Goal: Task Accomplishment & Management: Complete application form

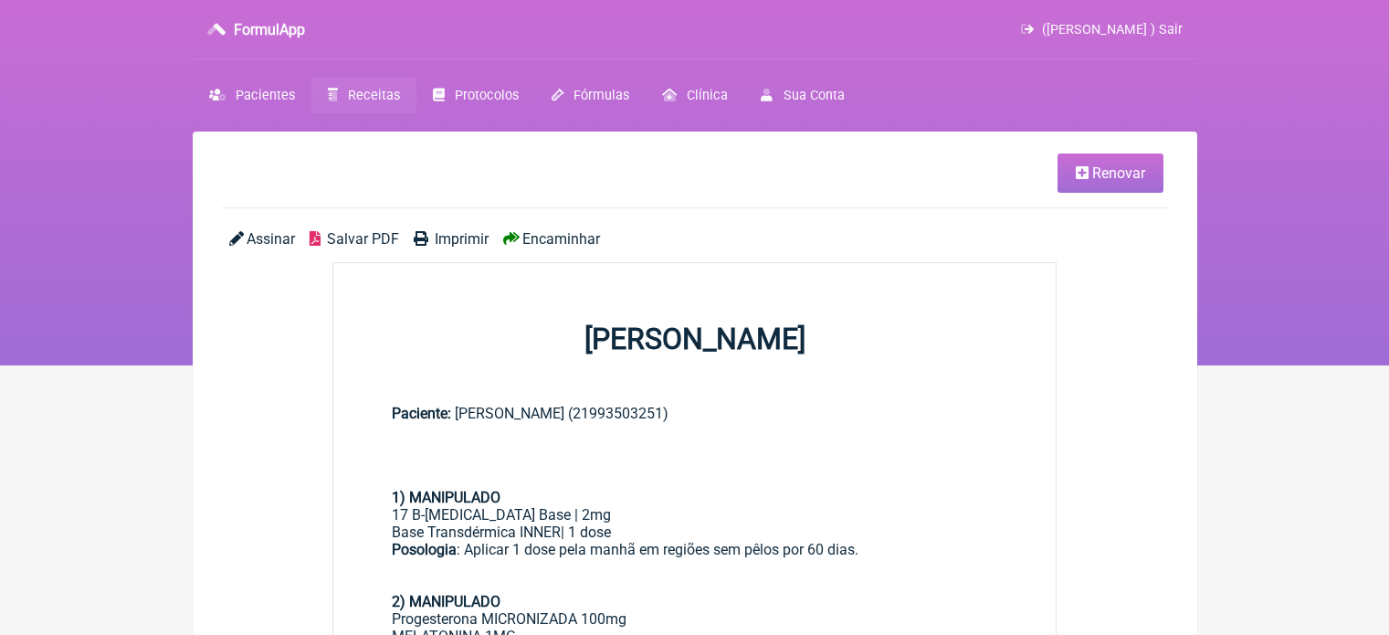
scroll to position [183, 0]
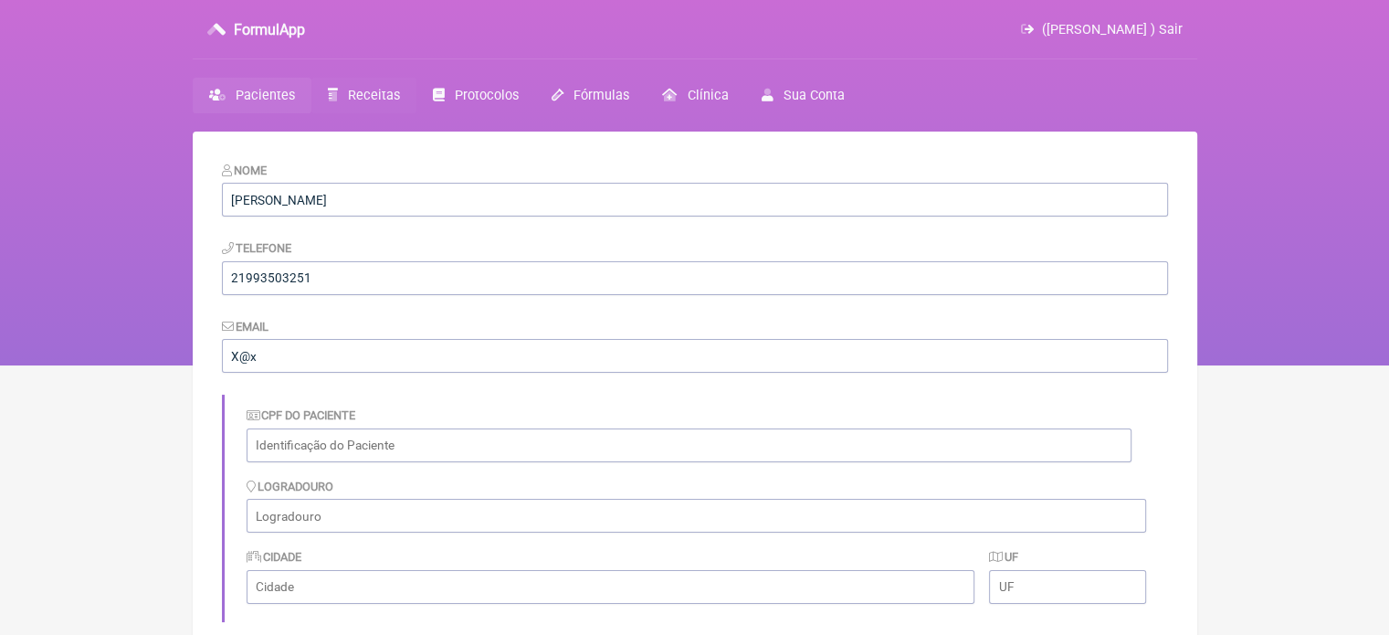
click at [373, 101] on span "Receitas" at bounding box center [374, 96] width 52 height 16
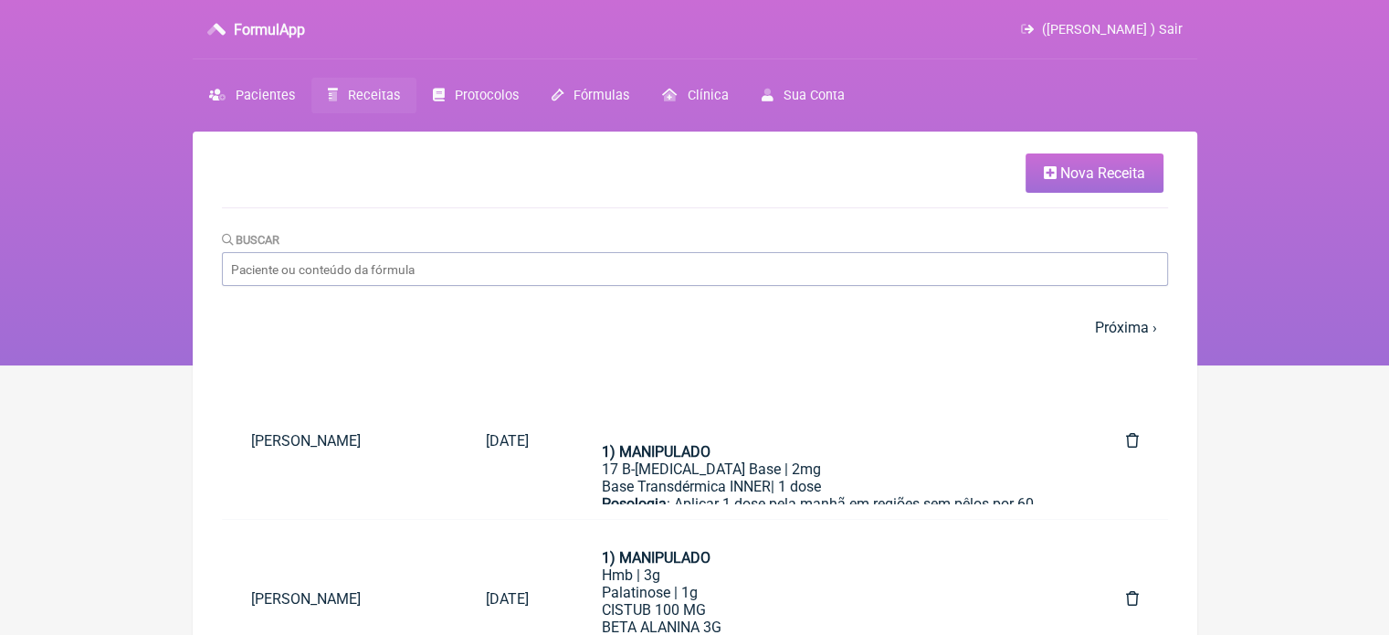
click at [1057, 178] on link "Nova Receita" at bounding box center [1095, 172] width 138 height 39
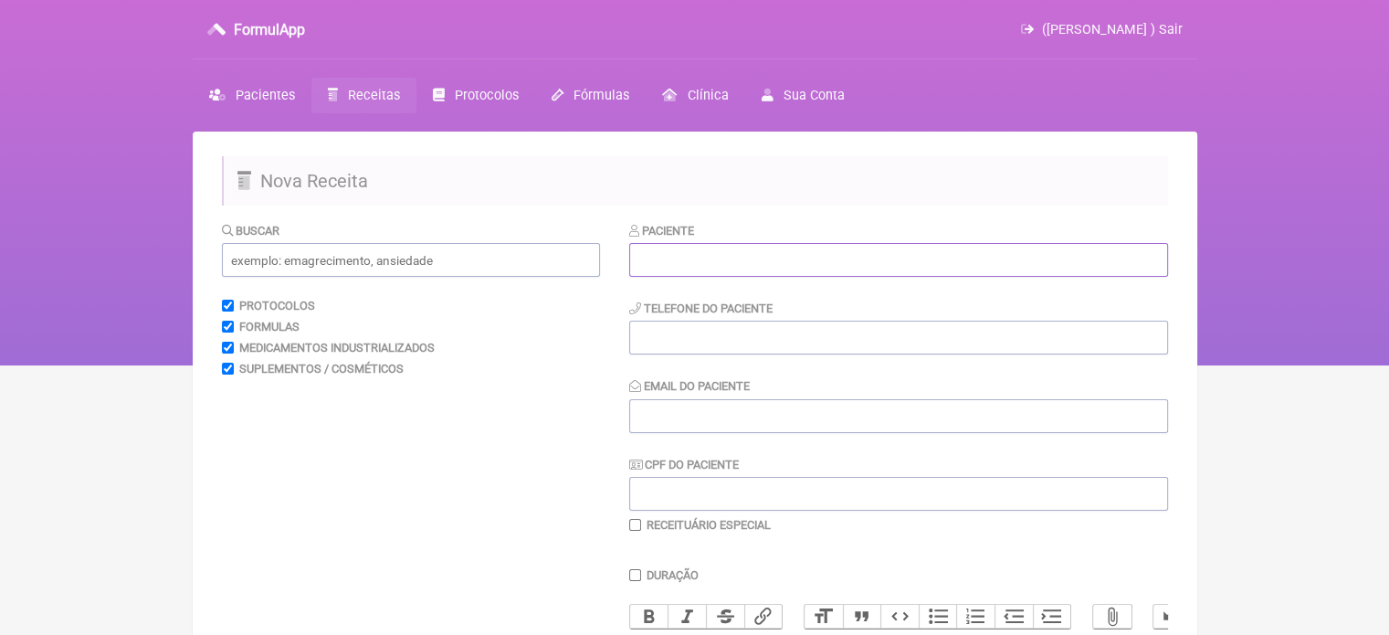
click at [789, 257] on input "text" at bounding box center [898, 260] width 539 height 34
paste input "NATASHA STEFANE MELLO DOS SANTOS"
type input "NATASHA STEFANE MELLO DOS SANTOS"
click at [716, 346] on input "tel" at bounding box center [898, 338] width 539 height 34
type input "21965030078"
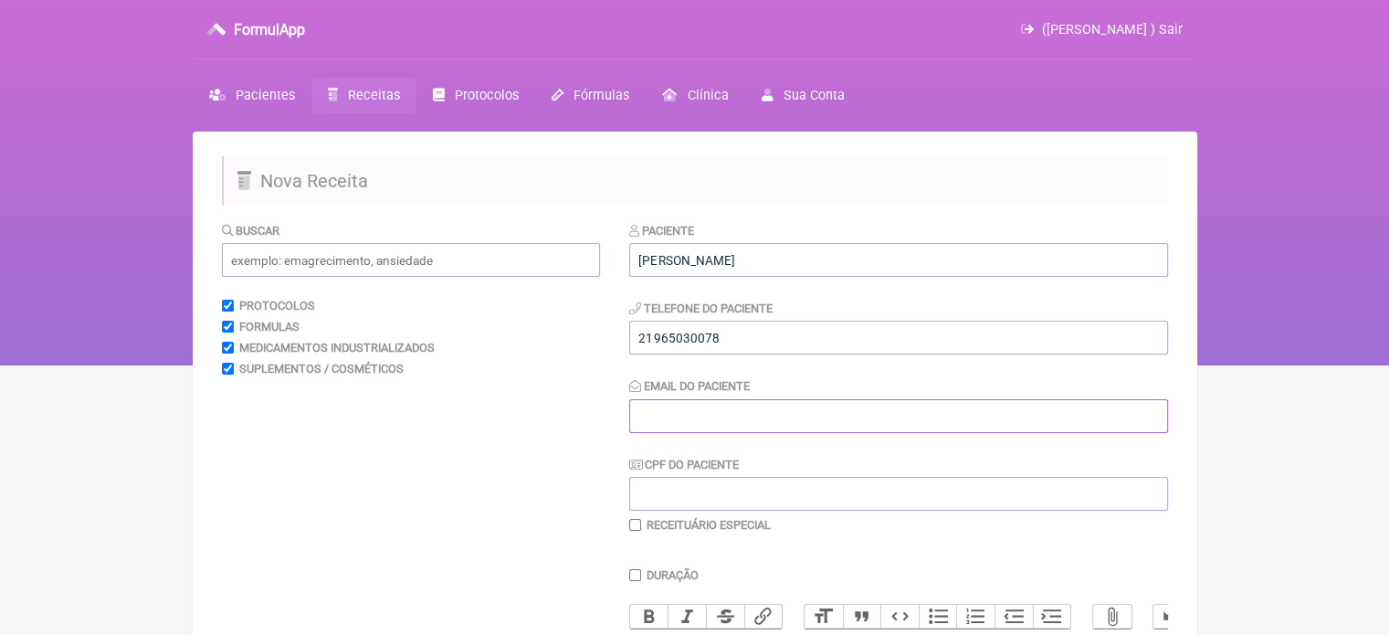
click at [745, 409] on input "Email do Paciente" at bounding box center [898, 416] width 539 height 34
type input "X@X"
click at [398, 259] on input "text" at bounding box center [411, 260] width 378 height 34
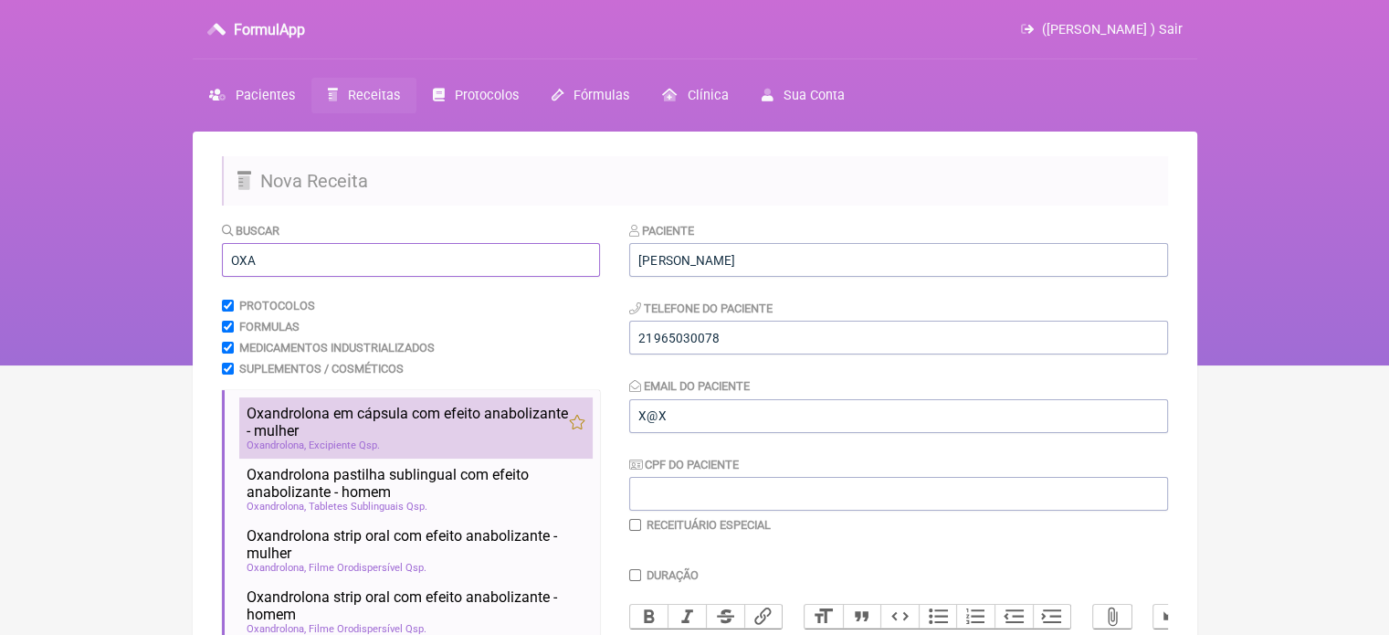
type input "OXA"
click at [381, 414] on span "Oxandrolona em cápsula com efeito anabolizante - mulher" at bounding box center [408, 422] width 322 height 35
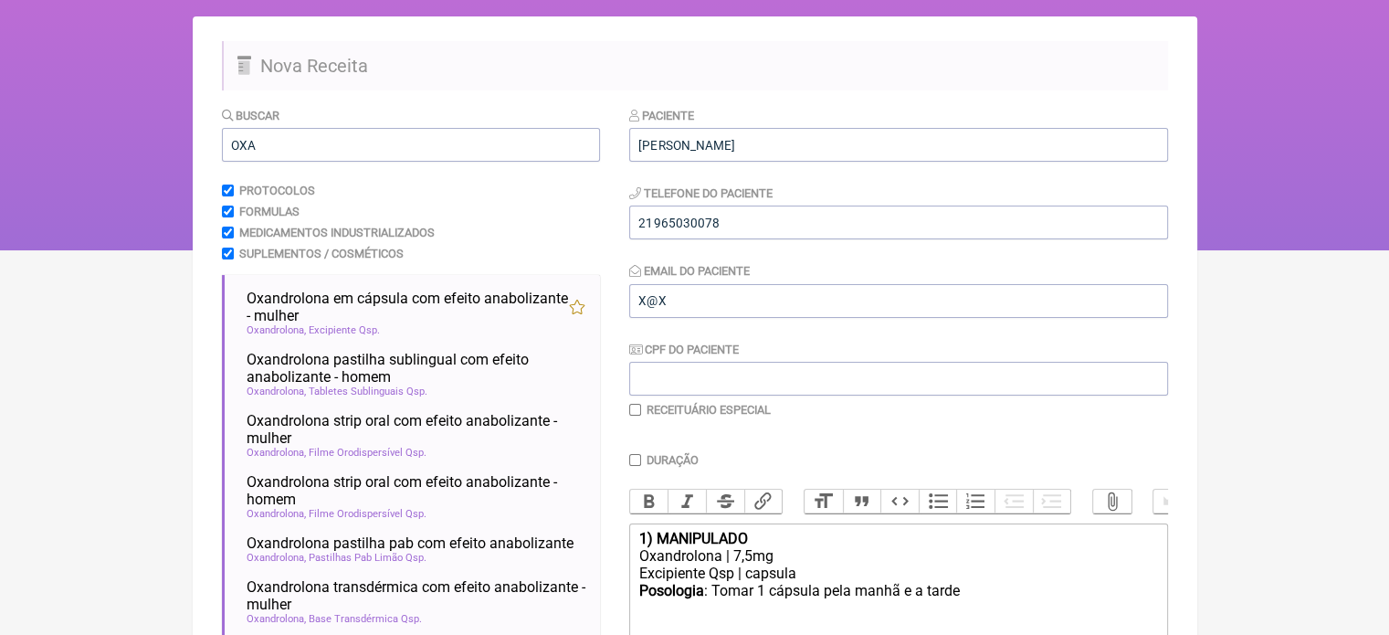
scroll to position [364, 0]
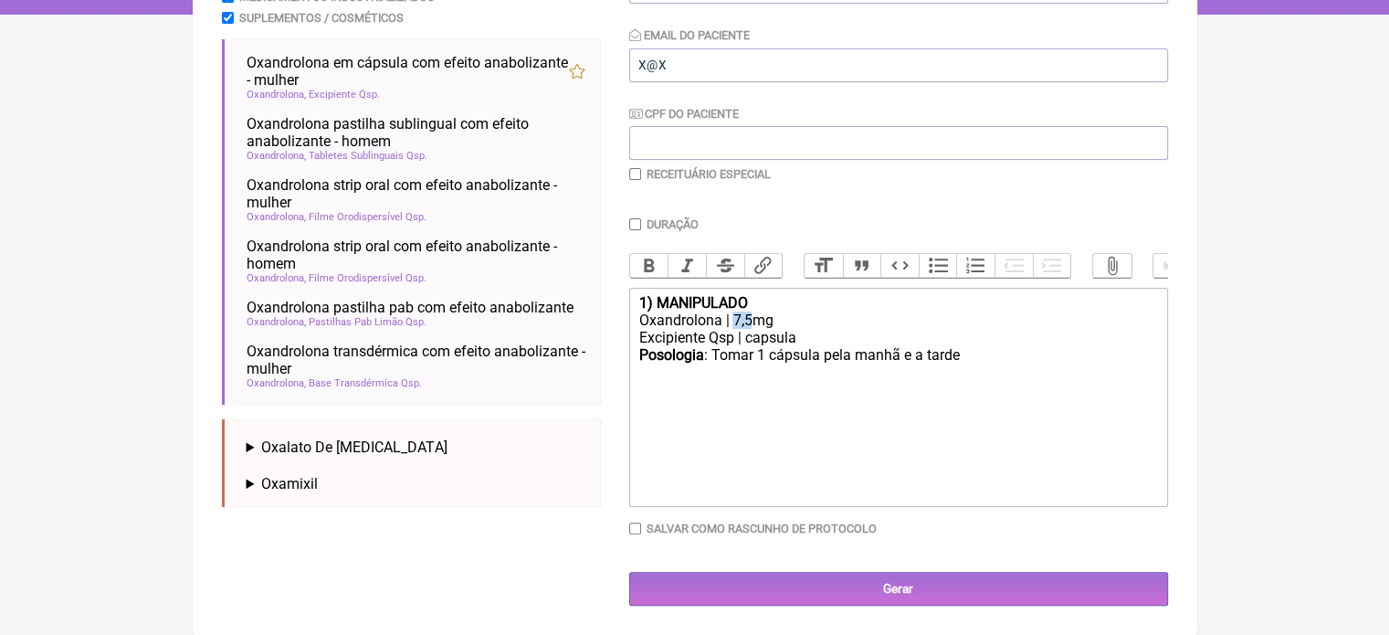
drag, startPoint x: 750, startPoint y: 318, endPoint x: 734, endPoint y: 321, distance: 16.7
click at [734, 321] on div "Oxandrolona | 7,5mg" at bounding box center [898, 320] width 519 height 17
drag, startPoint x: 949, startPoint y: 358, endPoint x: 928, endPoint y: 363, distance: 21.5
click at [928, 363] on div "Posologia : Tomar 1 cápsula pela manhã e a tarde ㅤ" at bounding box center [898, 364] width 519 height 37
type trix-editor "<div><strong>1) MANIPULADO</strong></div><div>Oxandrolona | 5mg</div><div>Excip…"
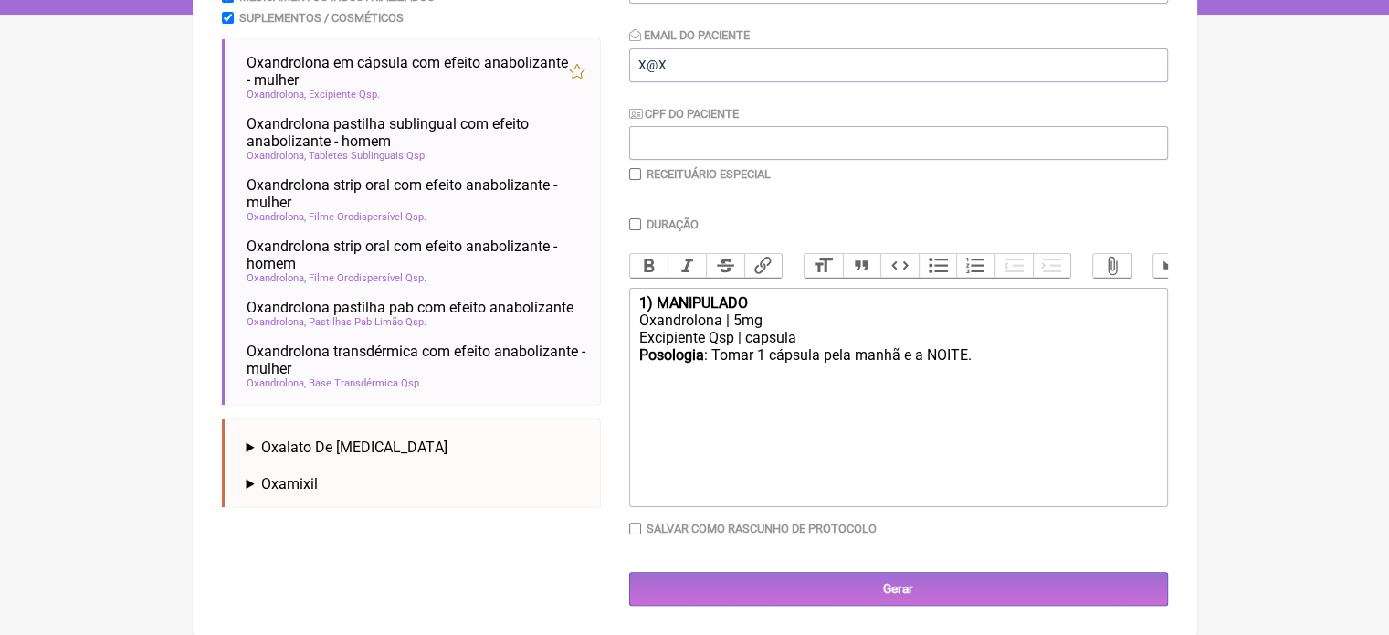
click at [634, 218] on input "Duração" at bounding box center [635, 224] width 12 height 12
checkbox input "true"
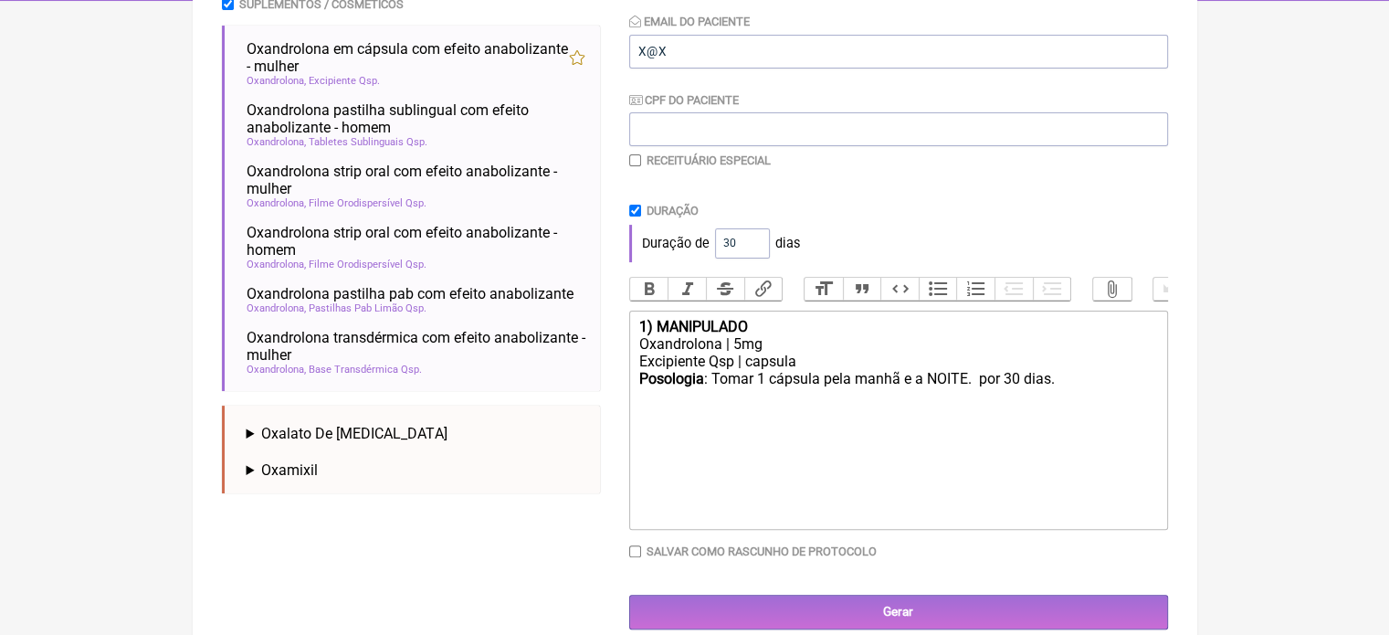
click at [1095, 370] on div "Excipiente Qsp | capsula" at bounding box center [898, 361] width 519 height 17
click at [1077, 399] on div "Posologia : Tomar 1 cápsula pela manhã e a NOITE. por 30 dias." at bounding box center [898, 387] width 519 height 35
type trix-editor "<div><strong>1) MANIPULADO</strong></div><div>Oxandrolona | 5mg</div><div>Excip…"
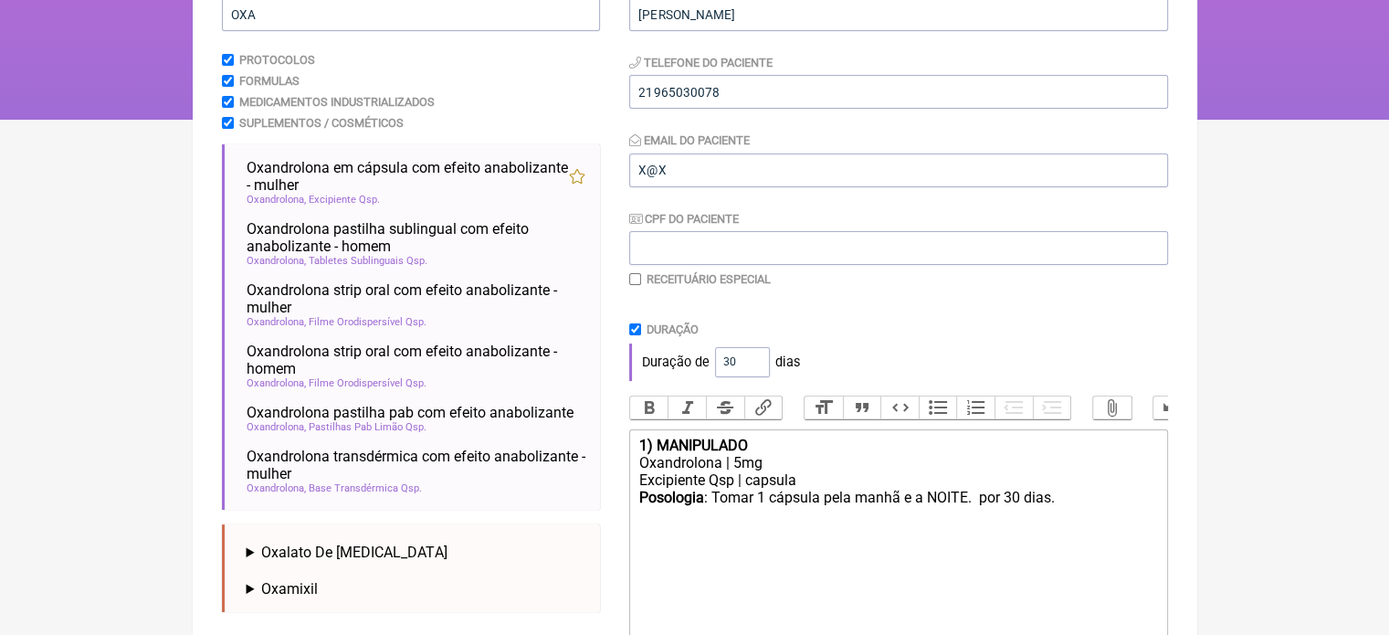
scroll to position [0, 0]
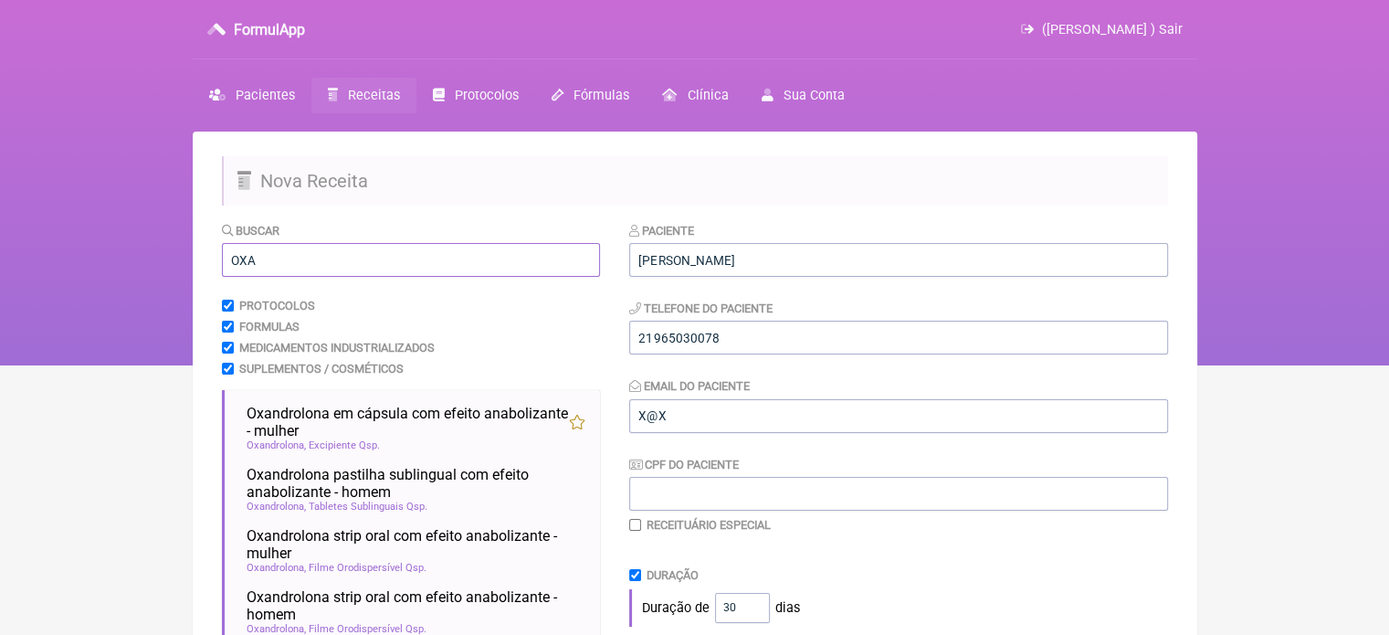
drag, startPoint x: 275, startPoint y: 262, endPoint x: 71, endPoint y: 277, distance: 204.2
click at [71, 277] on div "FormulApp (Flavio Caldas Caetano ) Sair Pacientes Receitas Protocolos Fórmulas …" at bounding box center [694, 182] width 1389 height 365
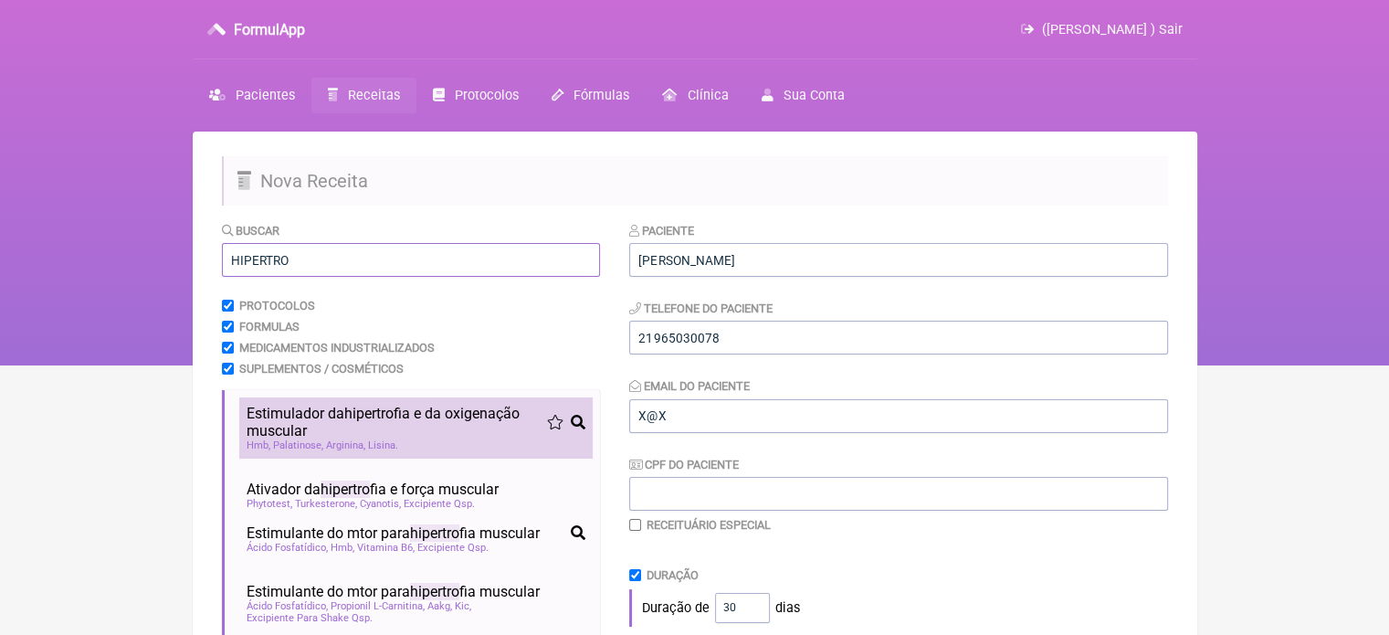
type input "HIPERTRO"
click at [327, 434] on span "Estimulador da hipertro fia e da oxigenação muscular" at bounding box center [397, 422] width 301 height 35
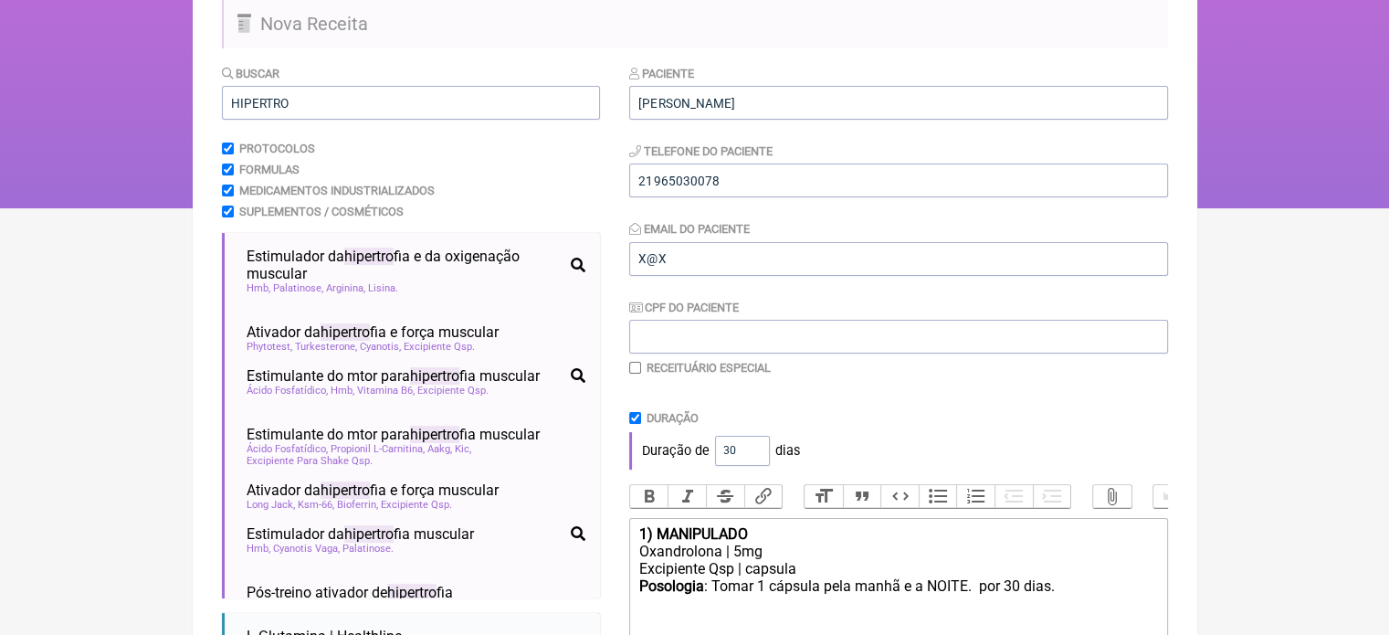
scroll to position [441, 0]
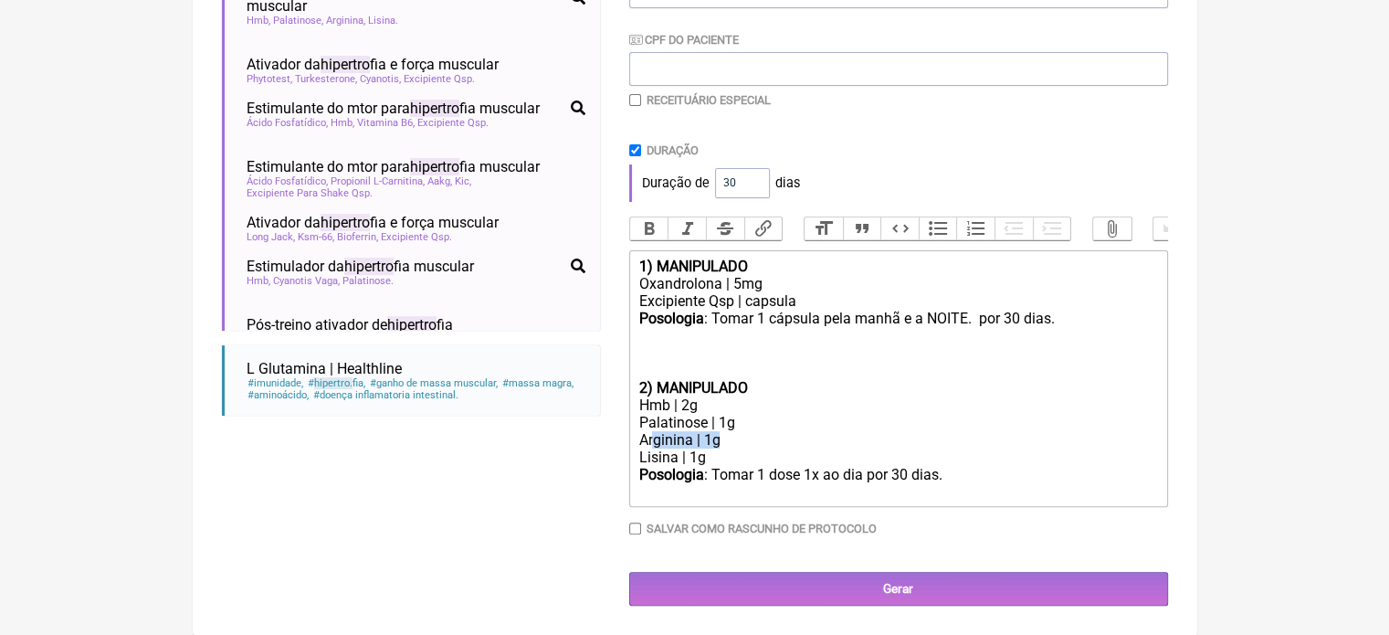
drag, startPoint x: 721, startPoint y: 446, endPoint x: 652, endPoint y: 442, distance: 68.6
click at [652, 442] on div "Arginina | 1g" at bounding box center [898, 439] width 519 height 17
drag, startPoint x: 717, startPoint y: 459, endPoint x: 628, endPoint y: 444, distance: 90.0
click at [628, 444] on form "Buscar HIPERTRO Protocolos Formulas Medicamentos Industrializados Suplementos /…" at bounding box center [695, 201] width 946 height 810
type trix-editor "<div><strong>1) MANIPULADO</strong></div><div>Oxandrolona | 5mg</div><div>Excip…"
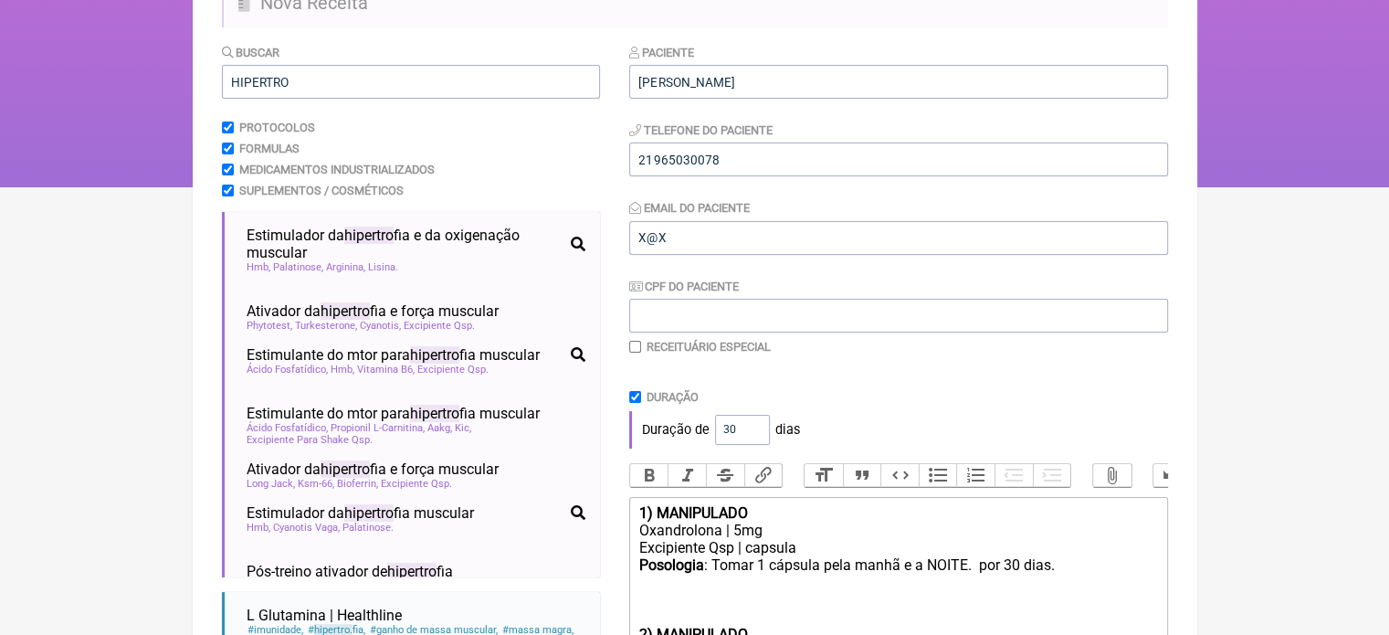
scroll to position [167, 0]
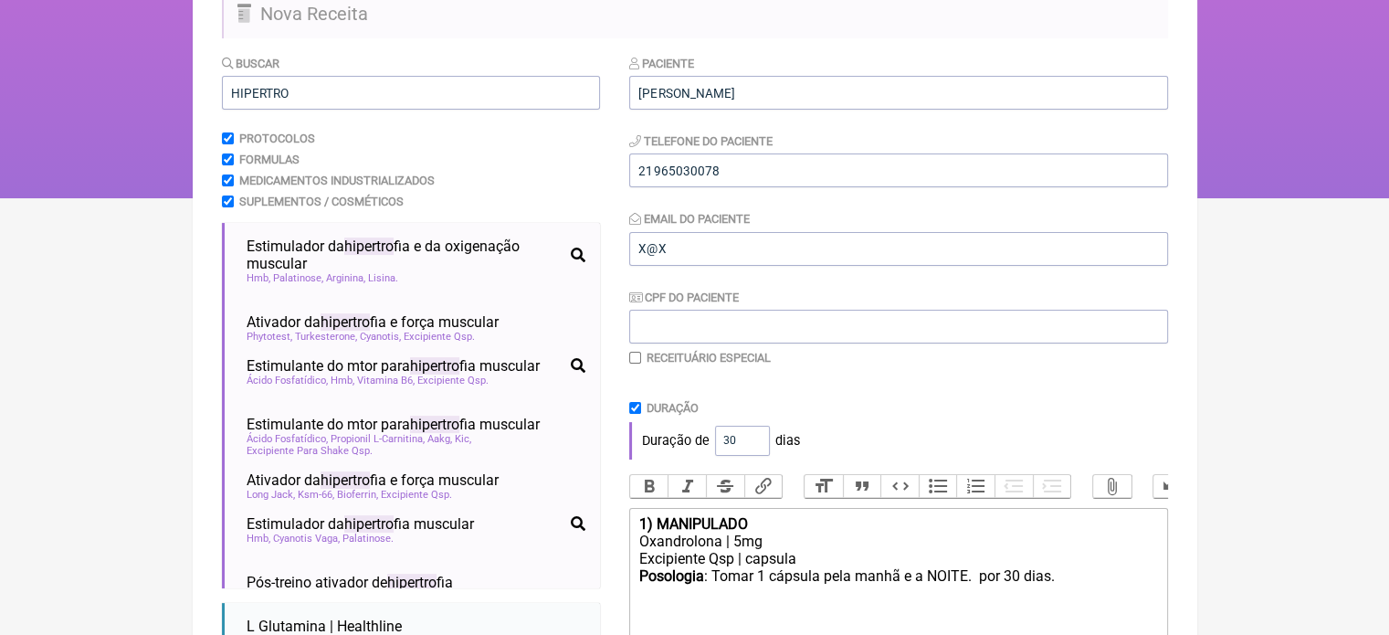
click at [636, 358] on input "checkbox" at bounding box center [635, 358] width 12 height 12
checkbox input "true"
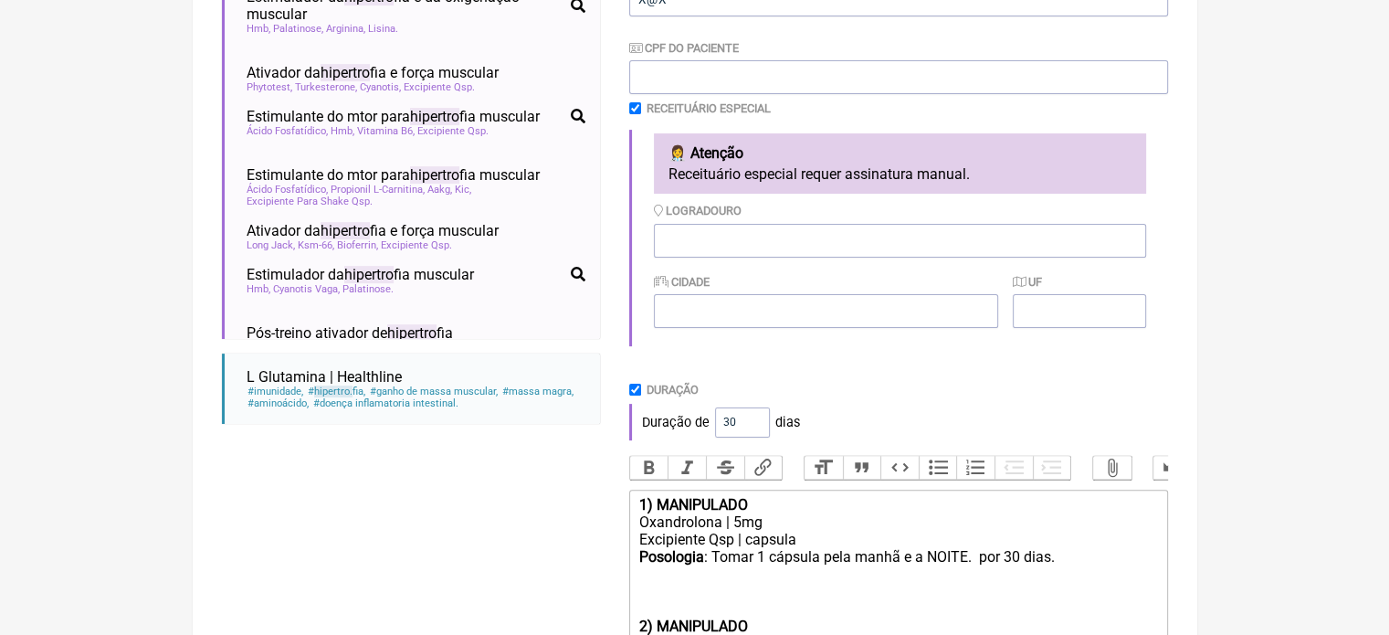
scroll to position [675, 0]
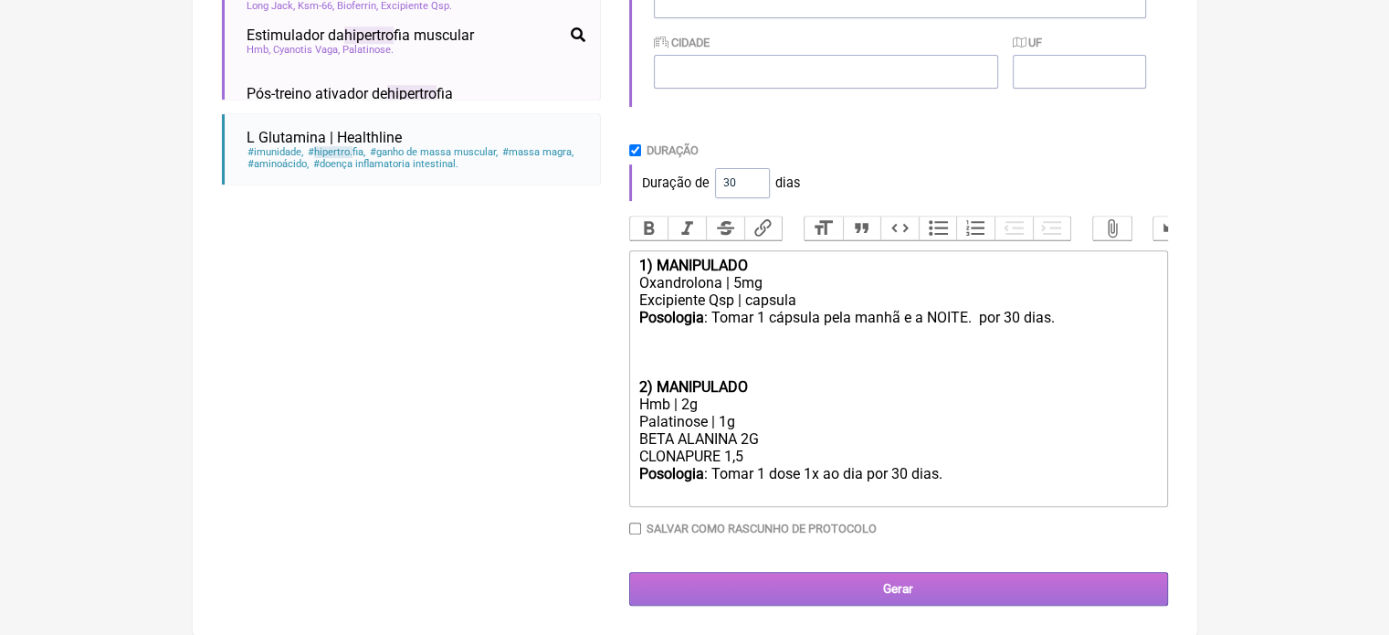
click at [932, 586] on input "Gerar" at bounding box center [898, 589] width 539 height 34
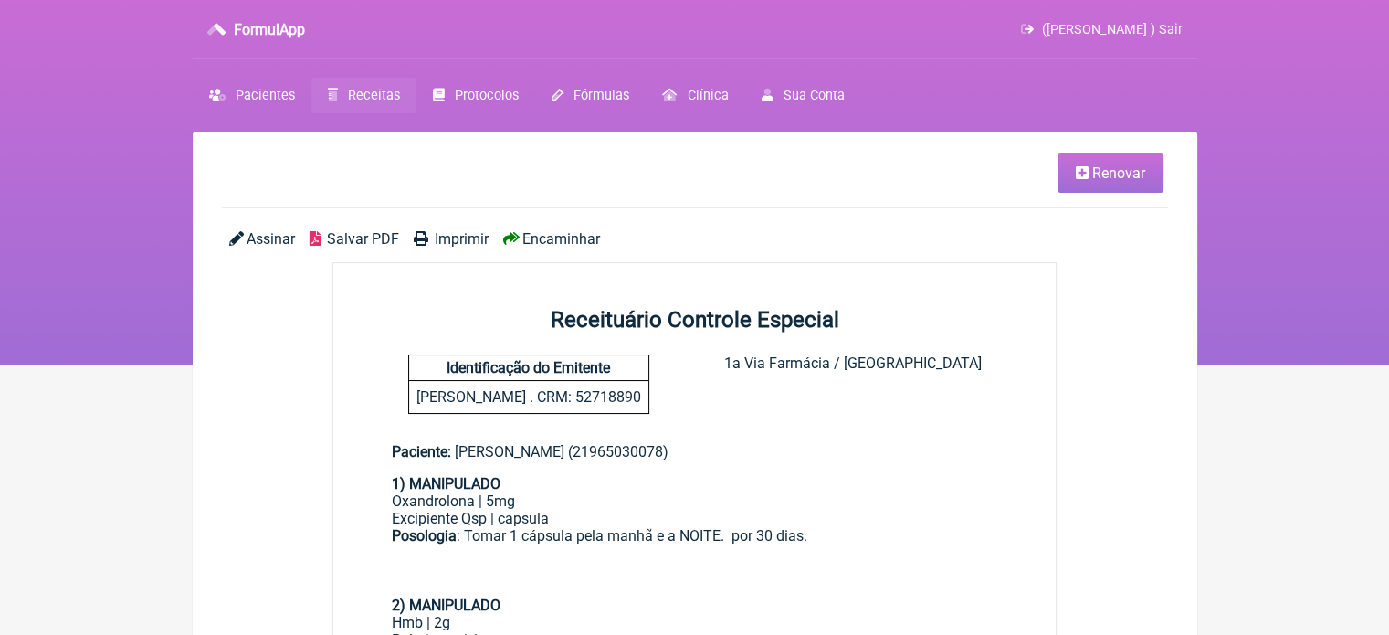
click at [446, 237] on span "Imprimir" at bounding box center [462, 238] width 54 height 17
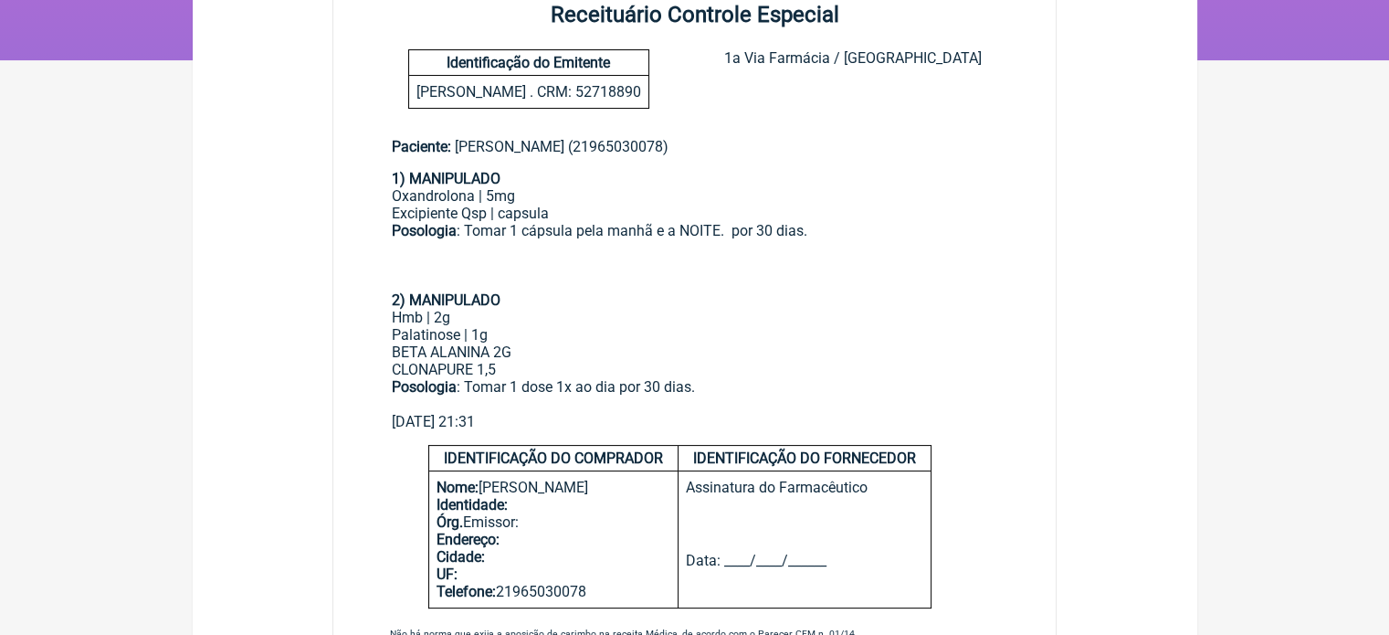
scroll to position [274, 0]
